Goal: Navigation & Orientation: Find specific page/section

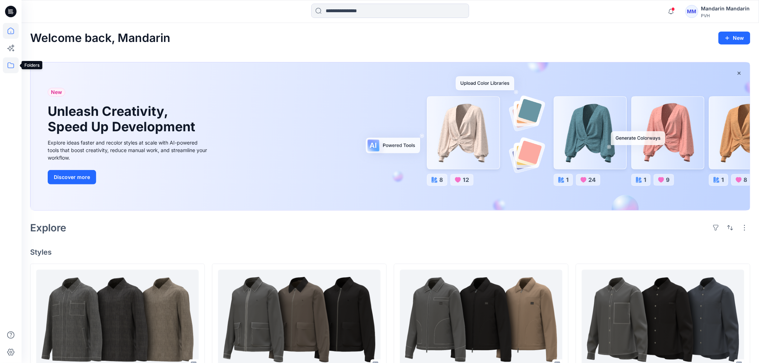
click at [9, 67] on icon at bounding box center [11, 65] width 16 height 16
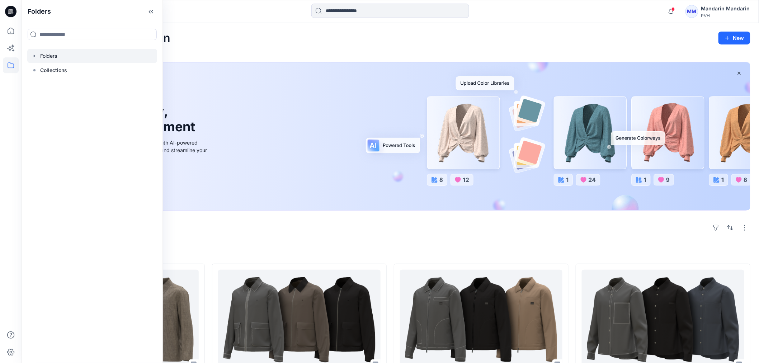
click at [33, 56] on icon "button" at bounding box center [35, 56] width 6 height 6
click at [40, 84] on icon "button" at bounding box center [42, 85] width 6 height 6
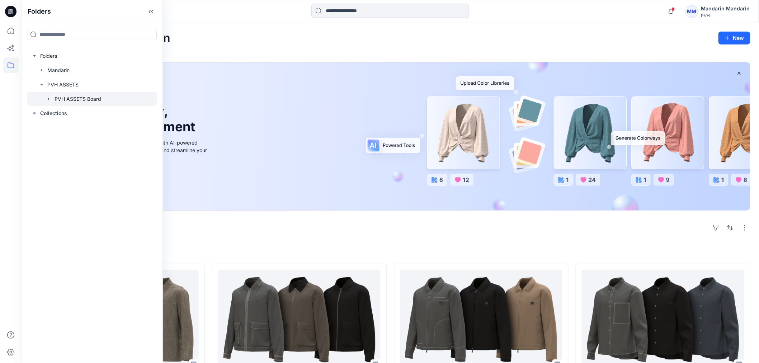
click at [100, 103] on div at bounding box center [92, 99] width 130 height 14
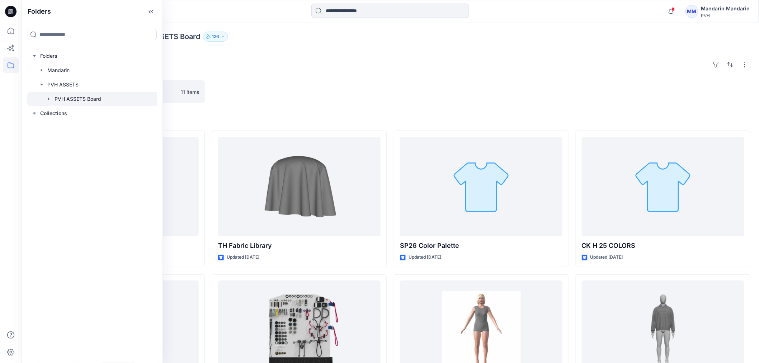
click at [480, 87] on div at bounding box center [481, 91] width 175 height 23
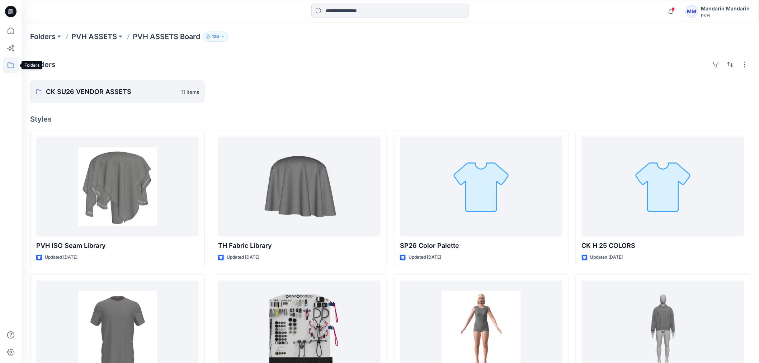
click at [7, 66] on icon at bounding box center [11, 65] width 16 height 16
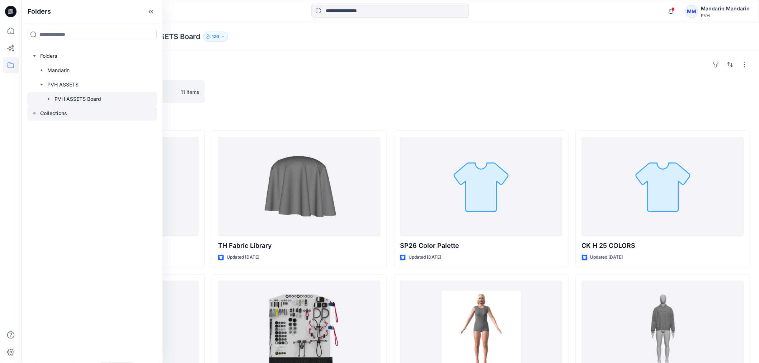
click at [54, 114] on p "Collections" at bounding box center [53, 113] width 27 height 9
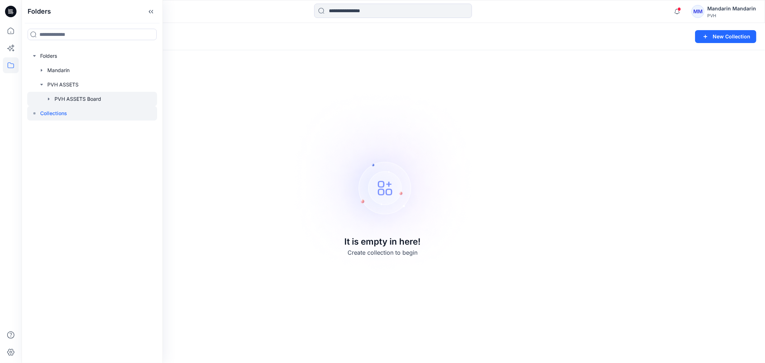
click at [70, 100] on div at bounding box center [92, 99] width 130 height 14
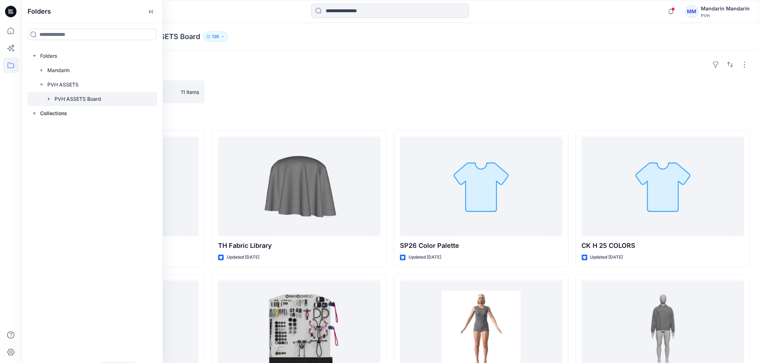
click at [48, 99] on icon "button" at bounding box center [48, 99] width 1 height 3
click at [54, 110] on icon at bounding box center [56, 113] width 6 height 6
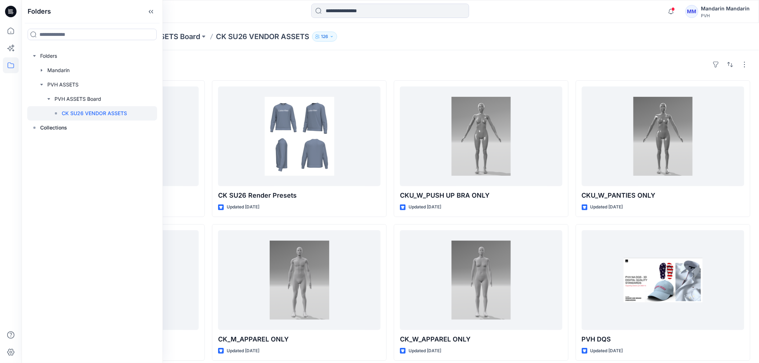
click at [376, 65] on div "Styles" at bounding box center [390, 64] width 720 height 11
